Goal: Task Accomplishment & Management: Complete application form

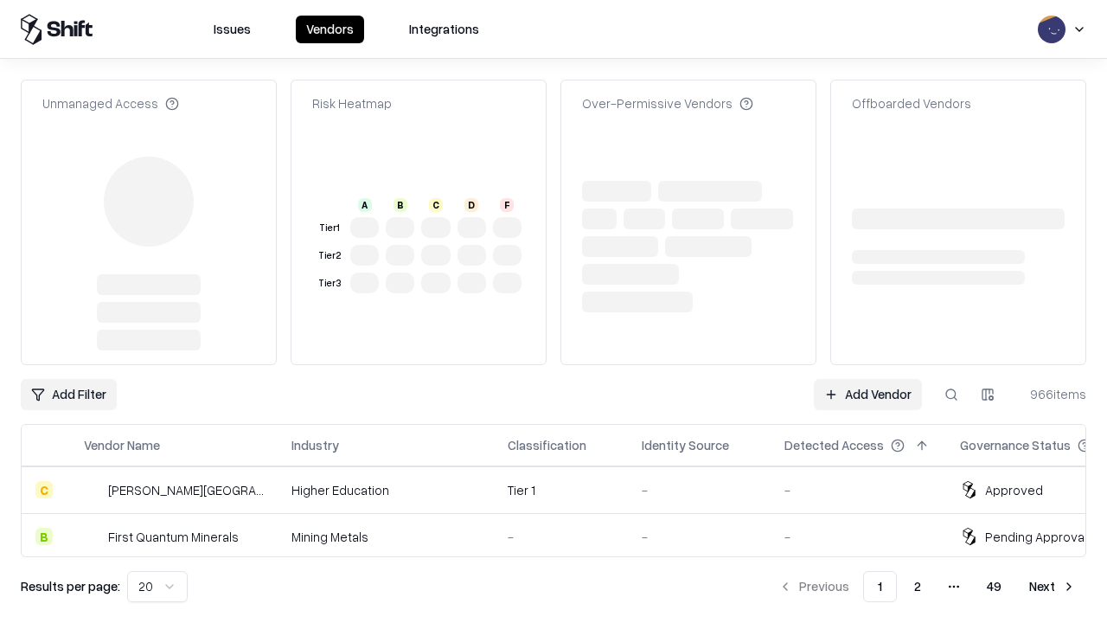
click at [868, 379] on link "Add Vendor" at bounding box center [868, 394] width 108 height 31
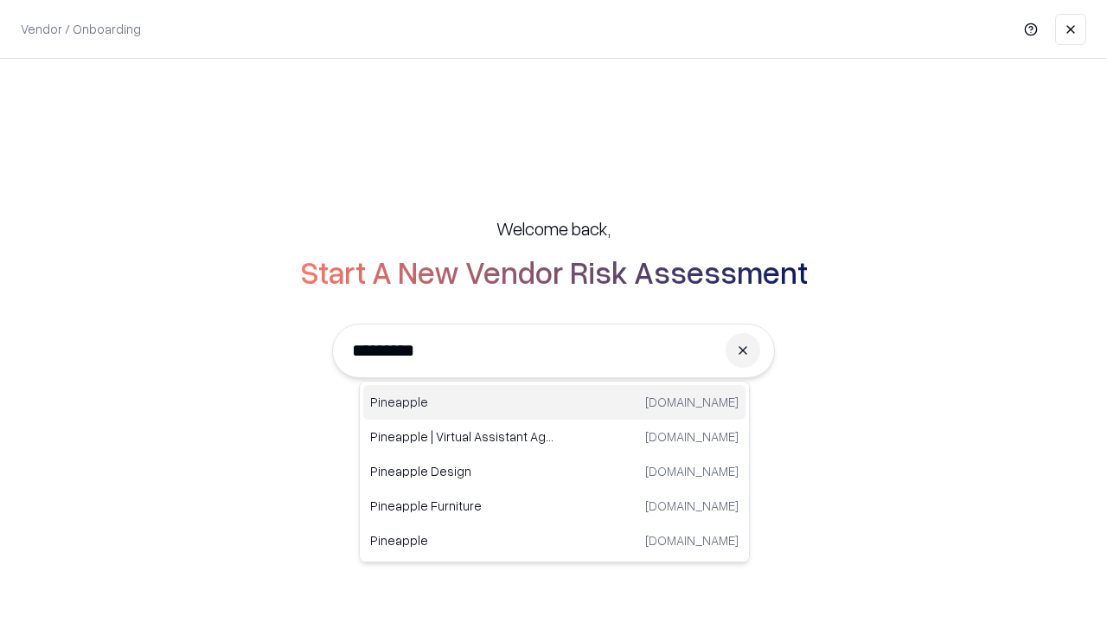
click at [554, 402] on div "Pineapple [DOMAIN_NAME]" at bounding box center [554, 402] width 382 height 35
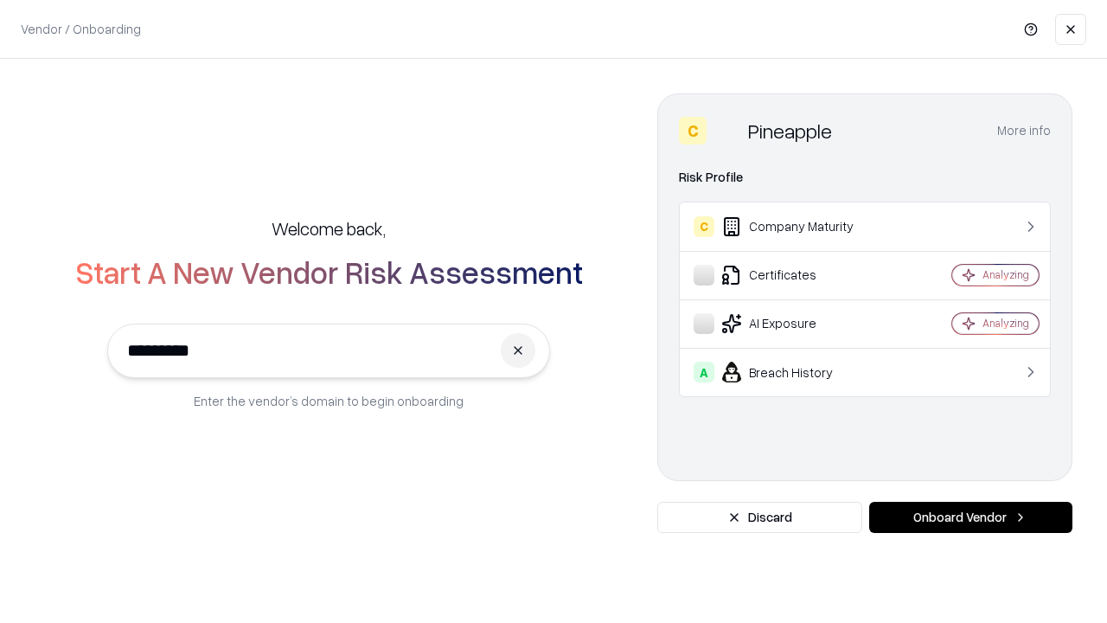
type input "*********"
click at [970, 517] on button "Onboard Vendor" at bounding box center [970, 517] width 203 height 31
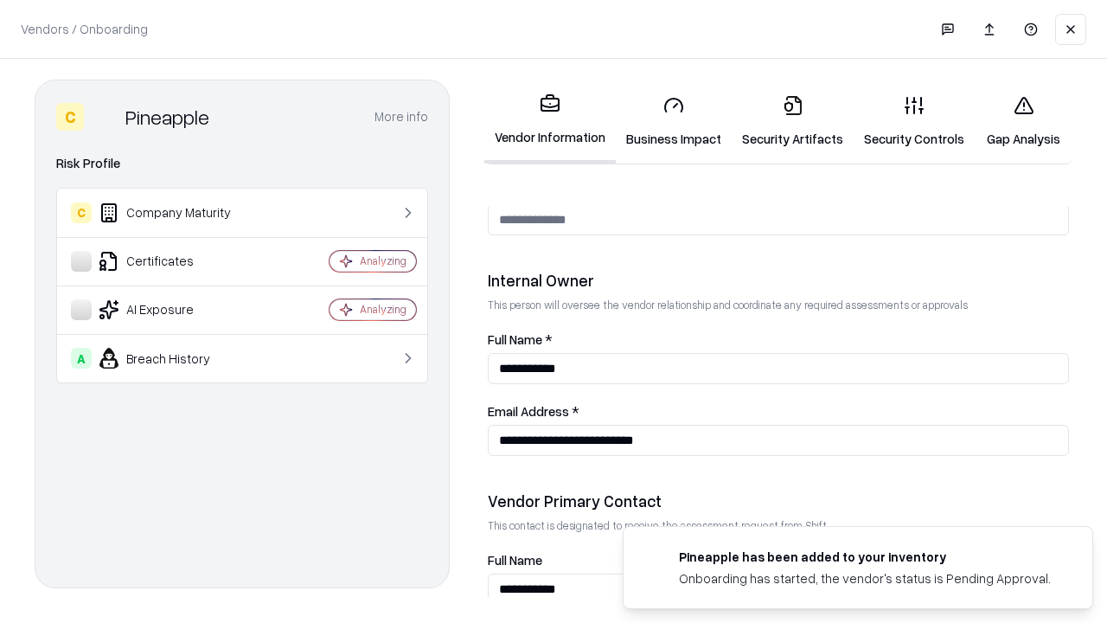
scroll to position [896, 0]
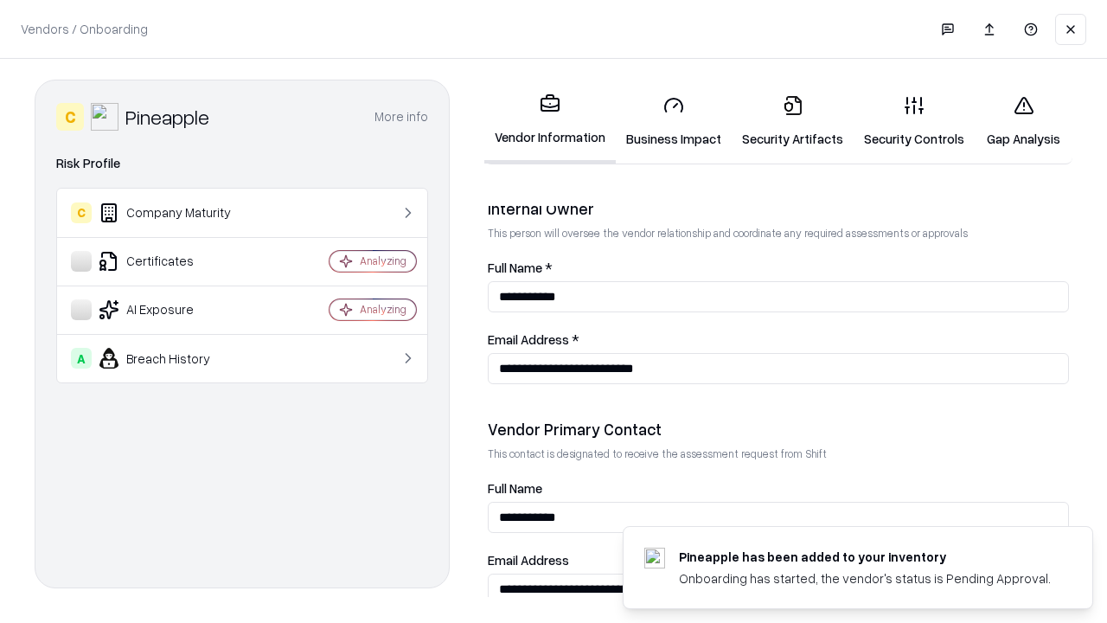
click at [674, 121] on link "Business Impact" at bounding box center [674, 121] width 116 height 80
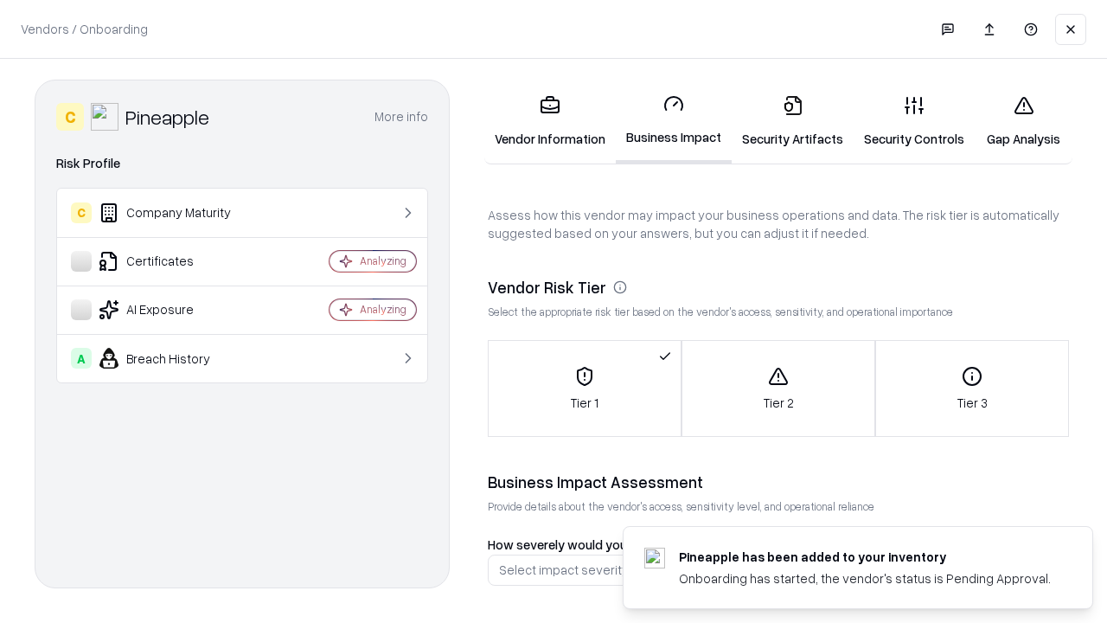
click at [1023, 121] on link "Gap Analysis" at bounding box center [1024, 121] width 98 height 80
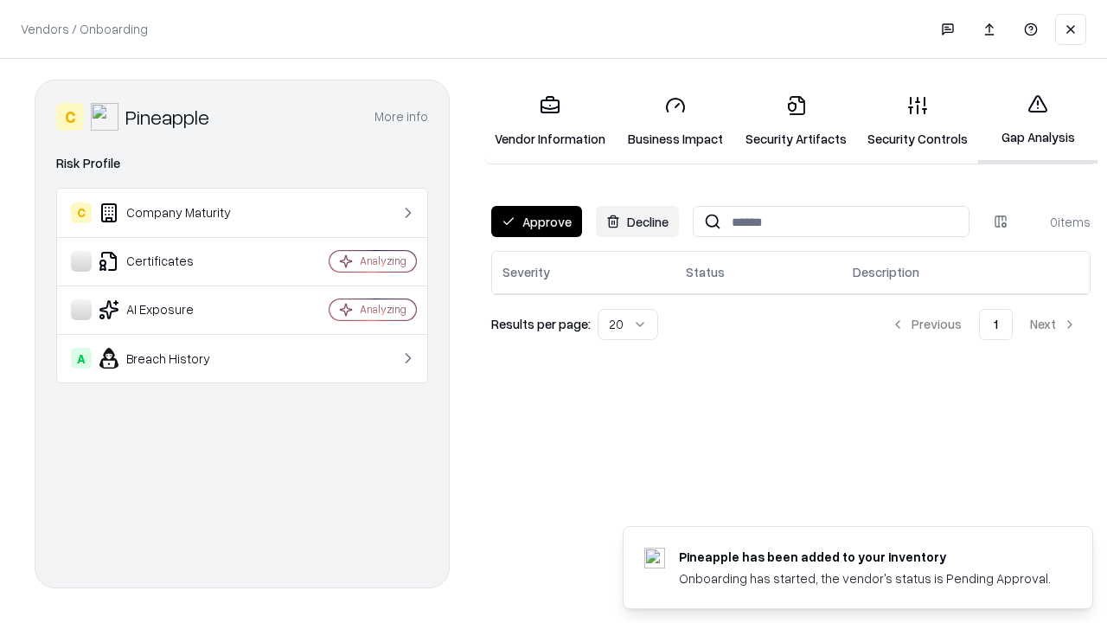
click at [536, 221] on button "Approve" at bounding box center [536, 221] width 91 height 31
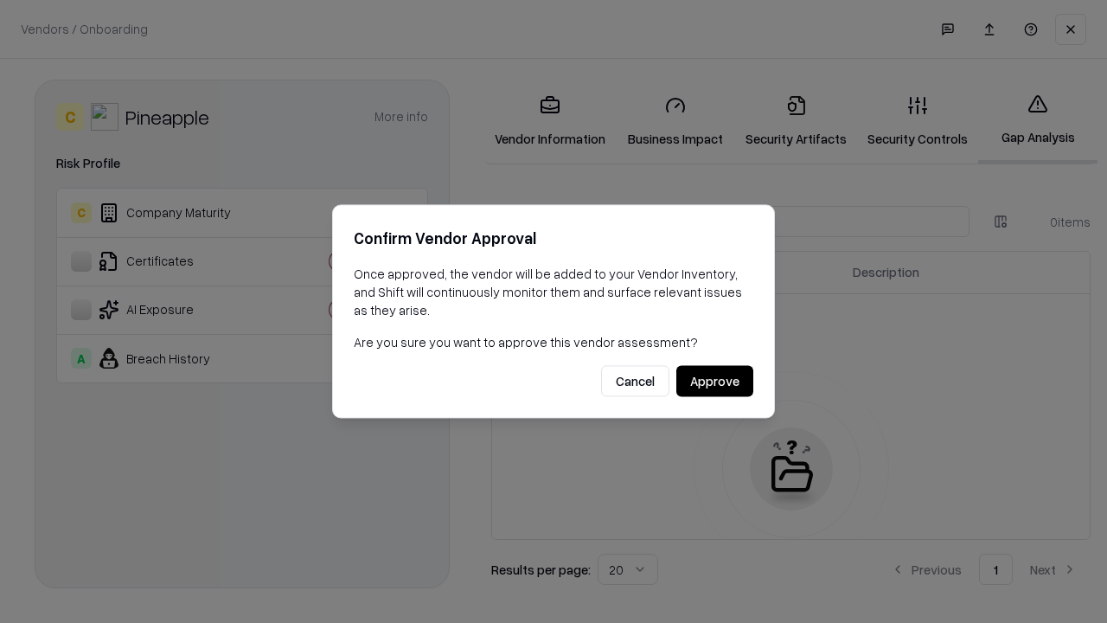
click at [714, 381] on button "Approve" at bounding box center [714, 381] width 77 height 31
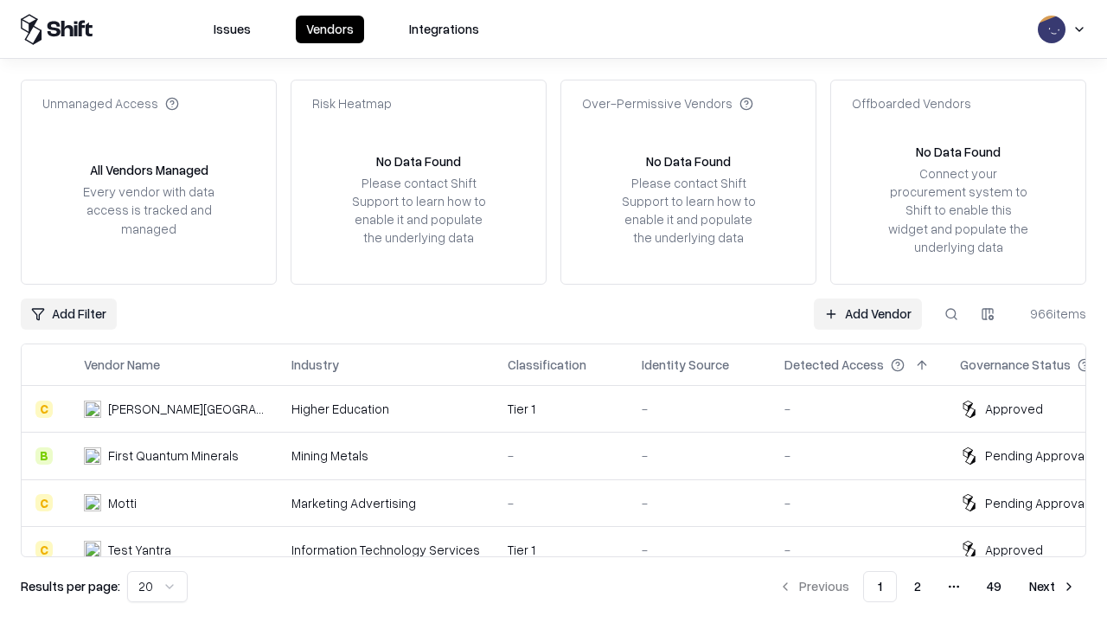
type input "*********"
click at [868, 313] on link "Add Vendor" at bounding box center [868, 313] width 108 height 31
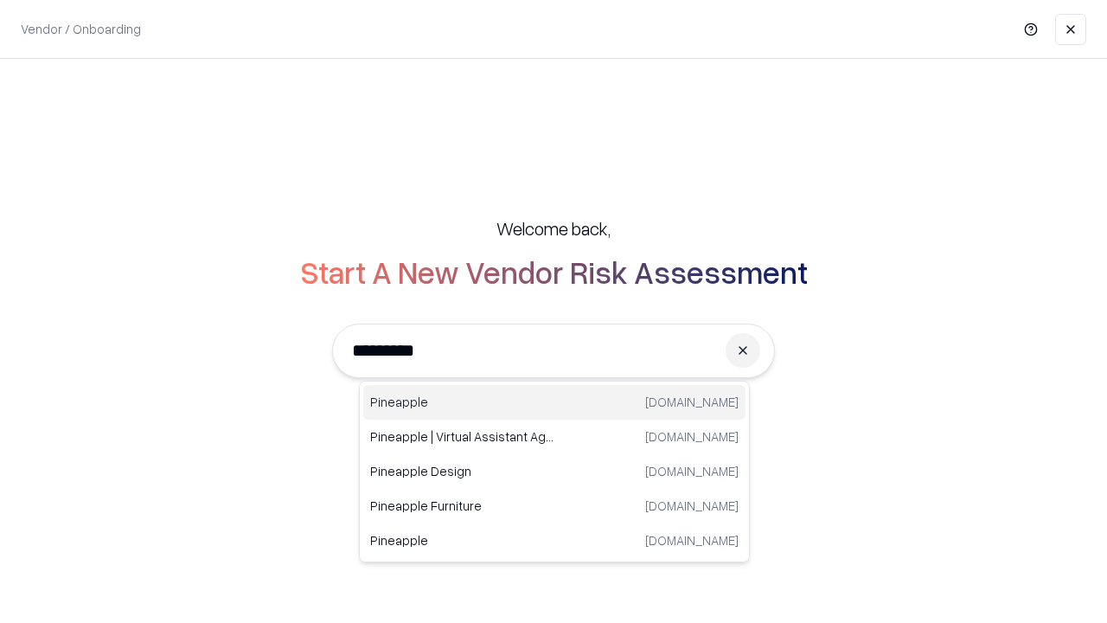
click at [554, 402] on div "Pineapple [DOMAIN_NAME]" at bounding box center [554, 402] width 382 height 35
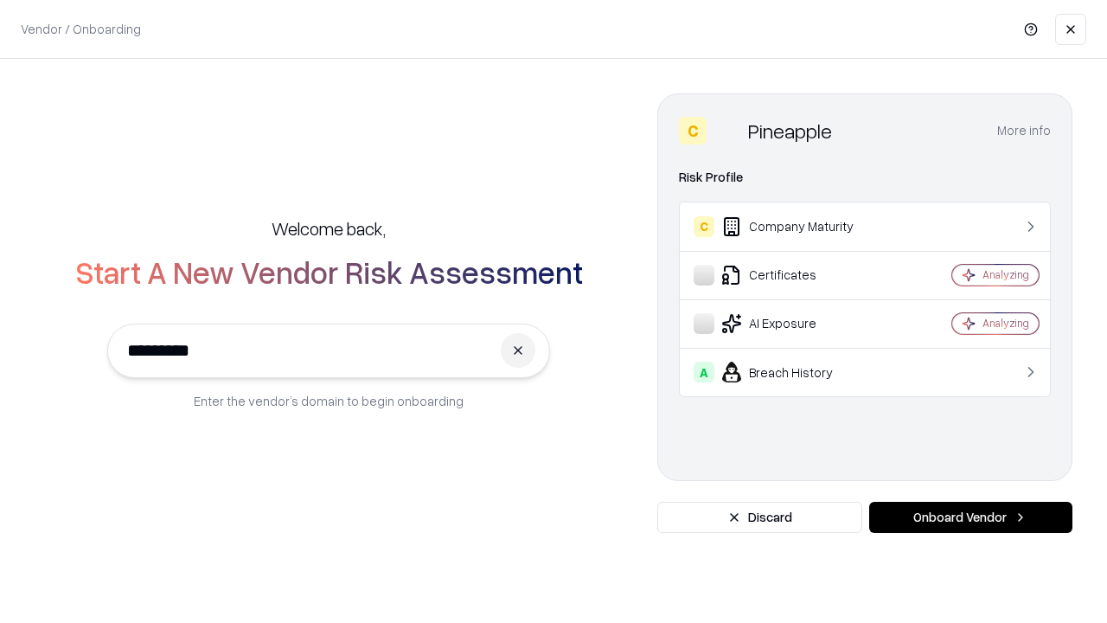
type input "*********"
click at [970, 517] on button "Onboard Vendor" at bounding box center [970, 517] width 203 height 31
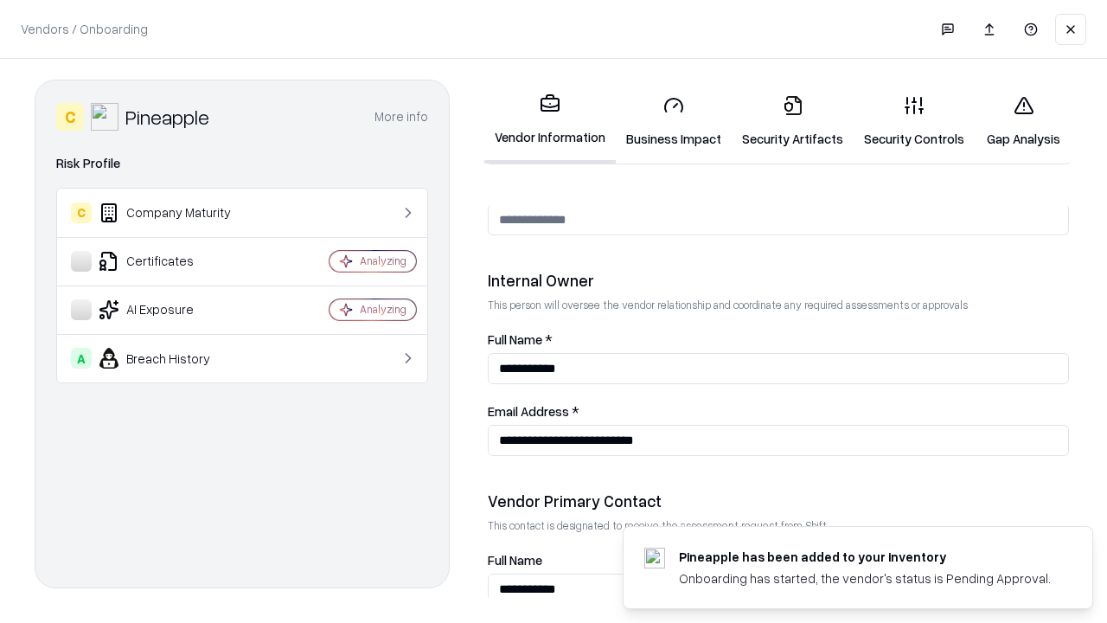
scroll to position [896, 0]
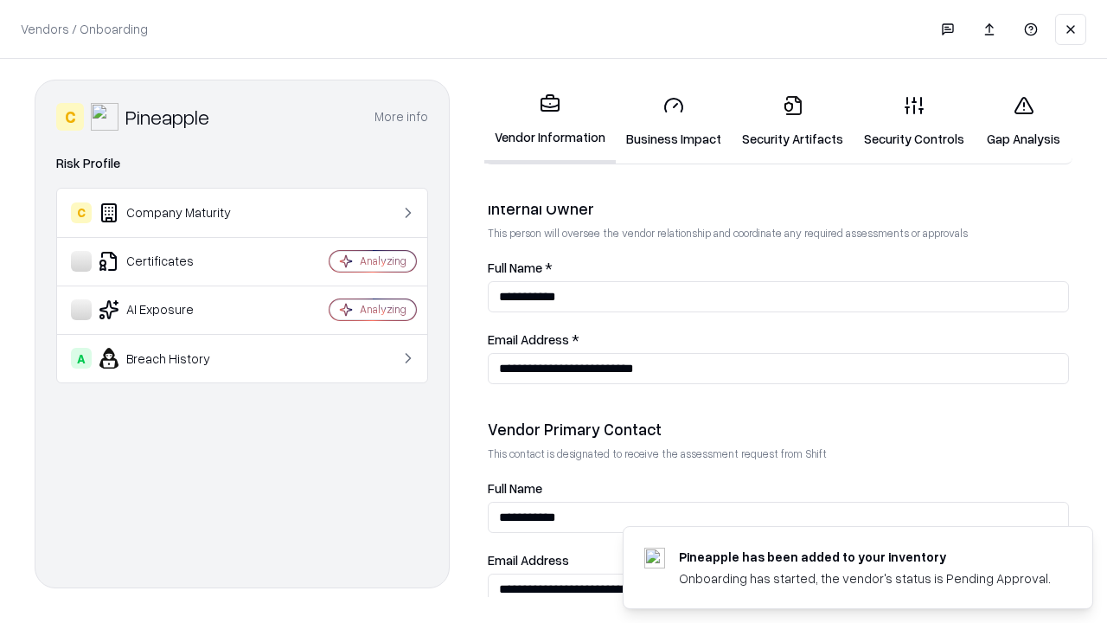
click at [1023, 121] on link "Gap Analysis" at bounding box center [1024, 121] width 98 height 80
